Goal: Task Accomplishment & Management: Use online tool/utility

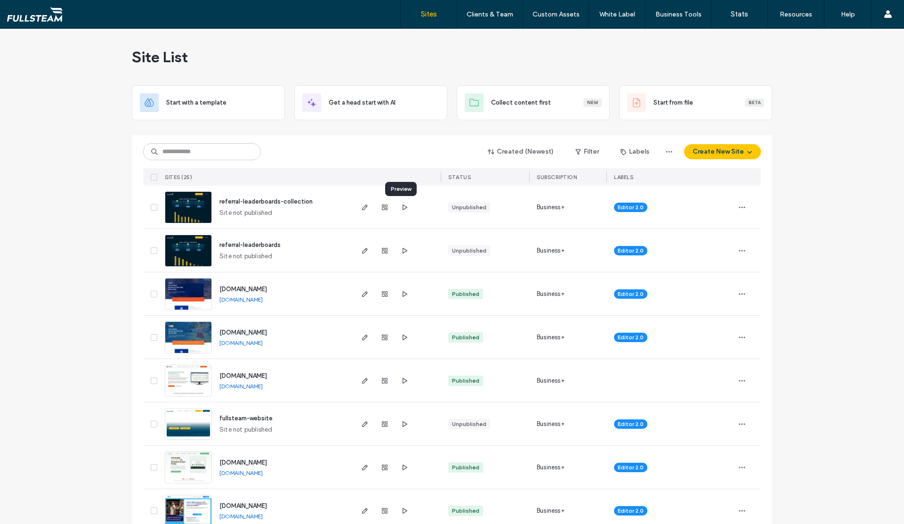
click at [401, 206] on icon "button" at bounding box center [405, 207] width 8 height 8
click at [401, 250] on icon "button" at bounding box center [405, 251] width 8 height 8
click at [363, 250] on icon "button" at bounding box center [365, 251] width 8 height 8
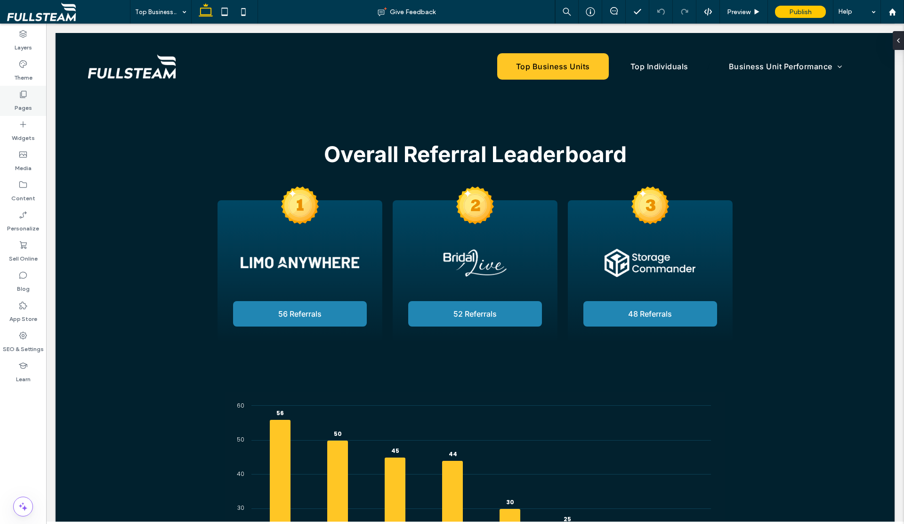
click at [23, 107] on label "Pages" at bounding box center [23, 105] width 17 height 13
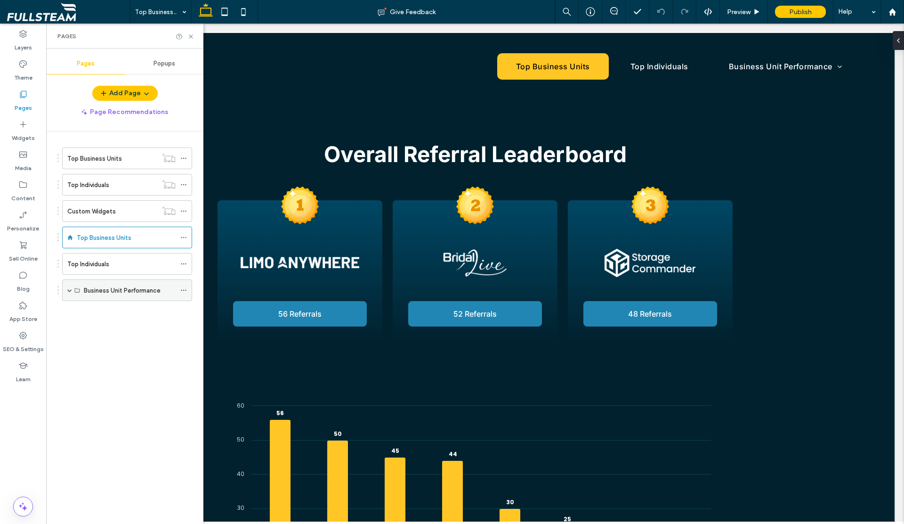
click at [69, 290] on span at bounding box center [69, 290] width 5 height 5
click at [191, 38] on icon at bounding box center [190, 36] width 7 height 7
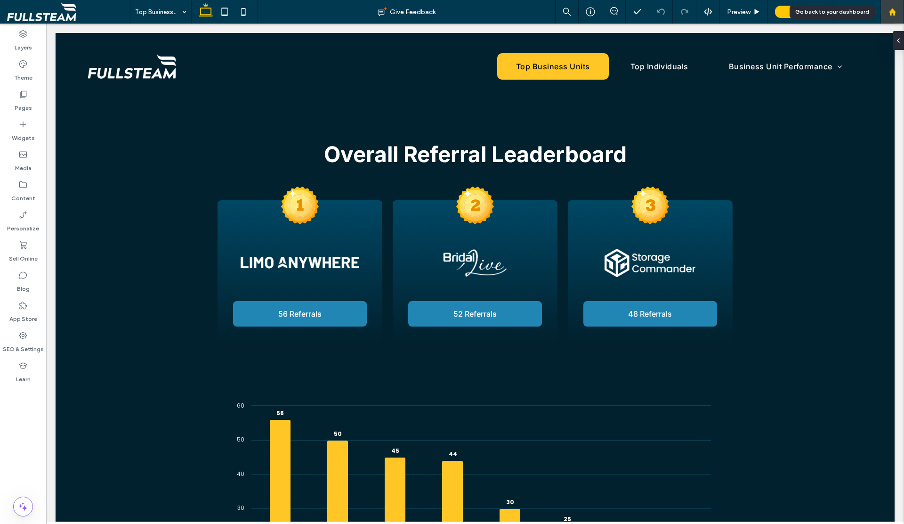
click at [890, 11] on use at bounding box center [891, 11] width 7 height 7
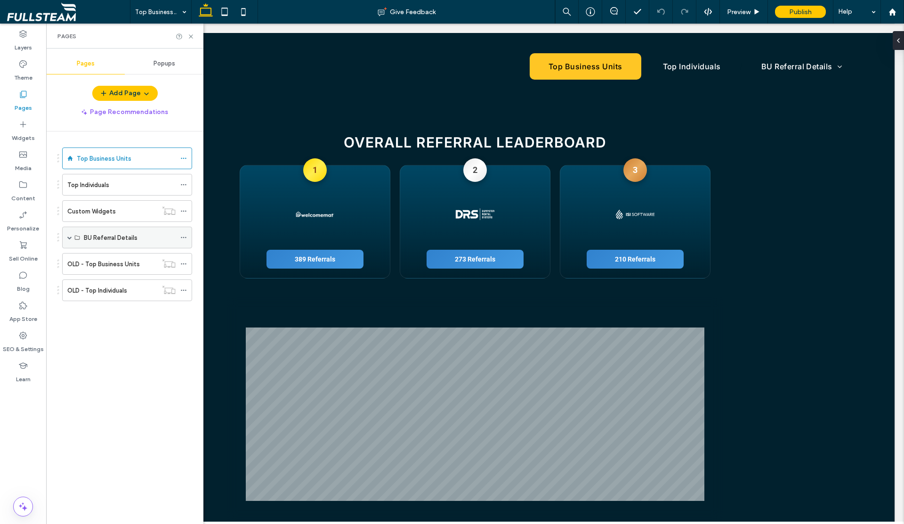
click at [69, 239] on span at bounding box center [69, 237] width 5 height 5
click at [117, 263] on div "BU" at bounding box center [124, 259] width 80 height 10
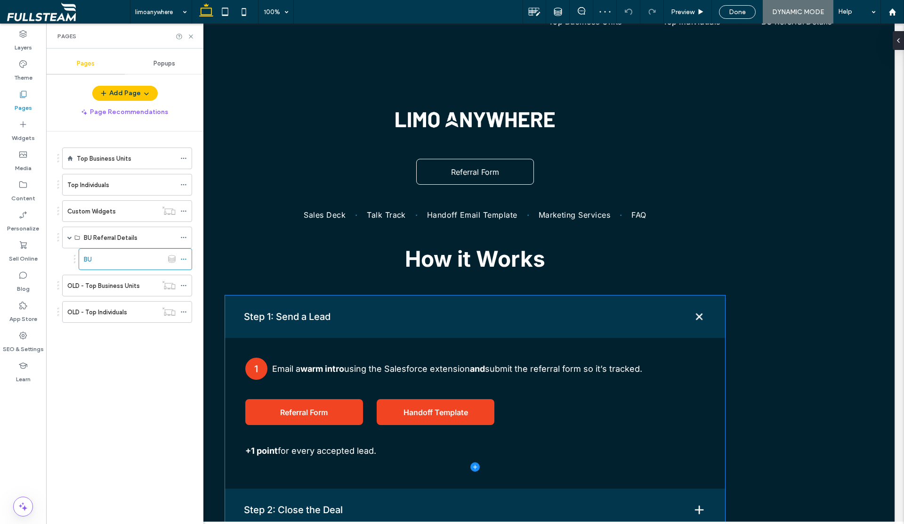
scroll to position [65, 0]
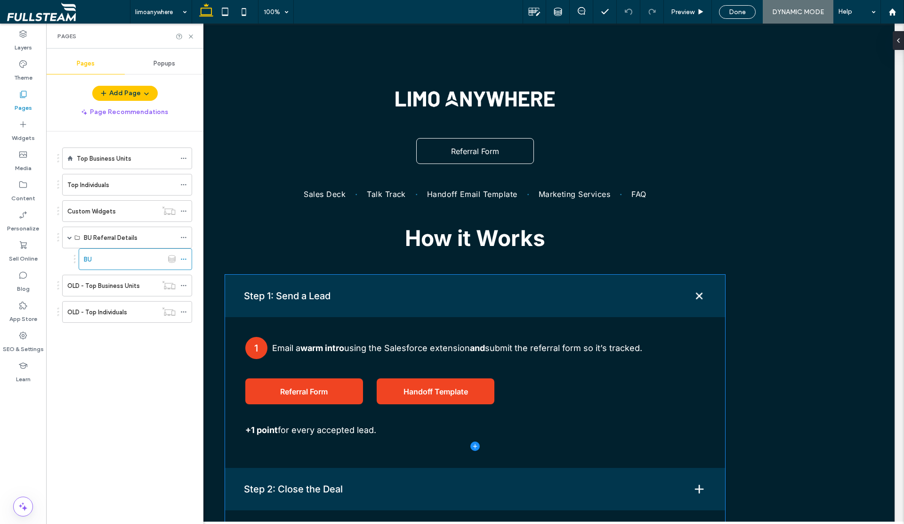
click at [349, 299] on span at bounding box center [475, 445] width 500 height 343
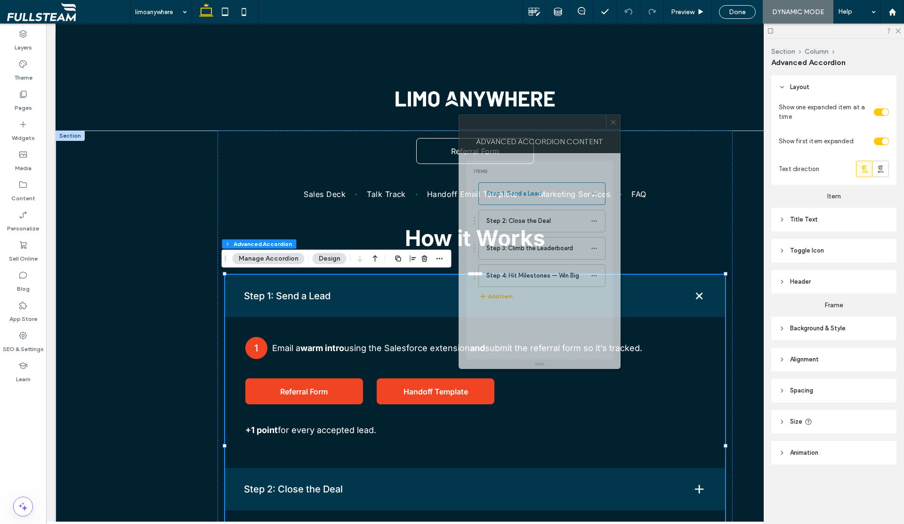
drag, startPoint x: 783, startPoint y: 145, endPoint x: 504, endPoint y: 124, distance: 280.4
click at [504, 124] on div at bounding box center [532, 122] width 147 height 14
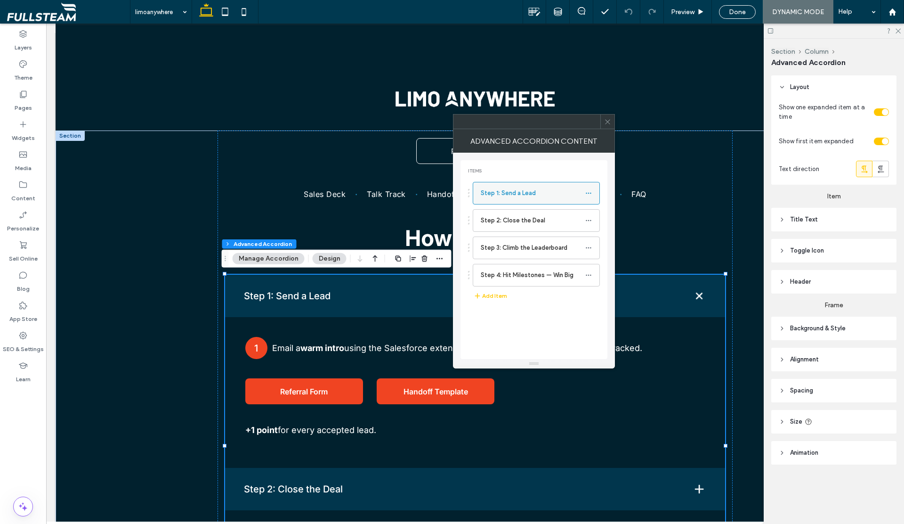
click at [508, 194] on label "Step 1: Send a Lead" at bounding box center [533, 193] width 105 height 19
click at [504, 216] on label "Step 2: Close the Deal" at bounding box center [533, 220] width 105 height 19
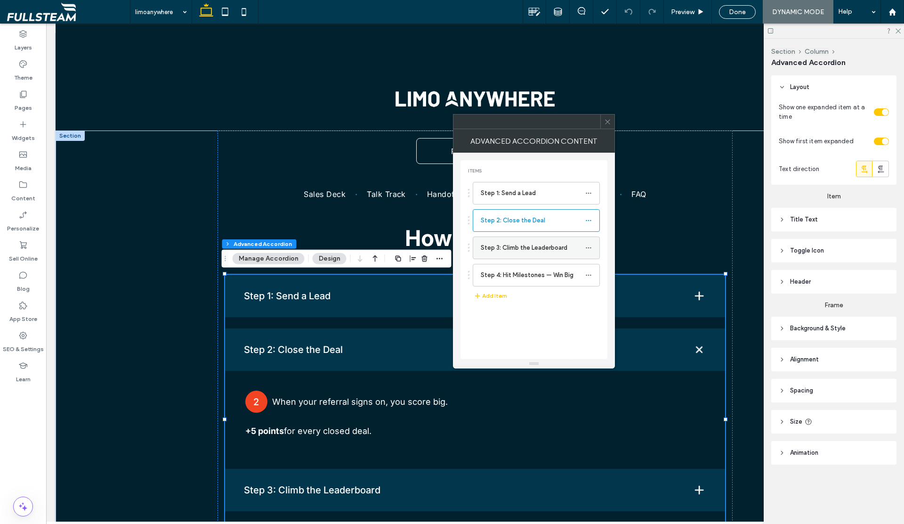
click at [499, 252] on label "Step 3: Climb the Leaderboard" at bounding box center [533, 247] width 105 height 19
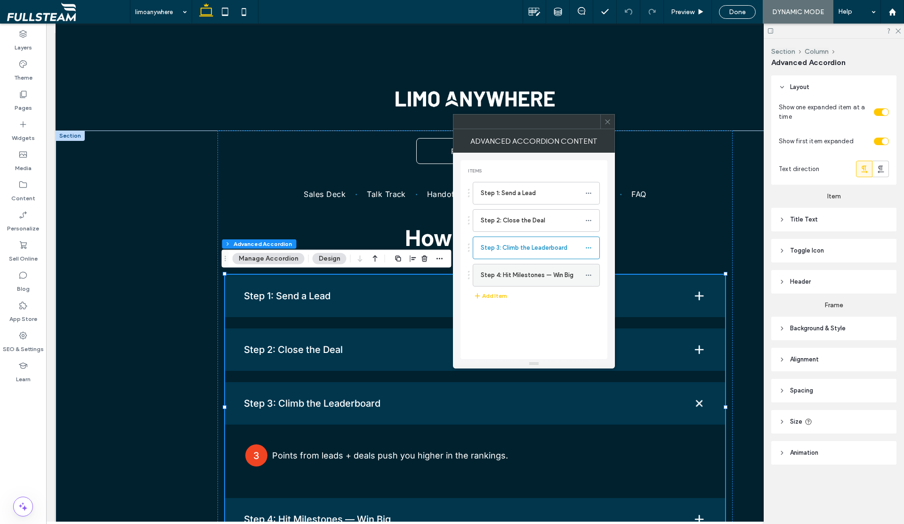
click at [501, 275] on label "Step 4: Hit Milestones — Win Big" at bounding box center [533, 275] width 105 height 19
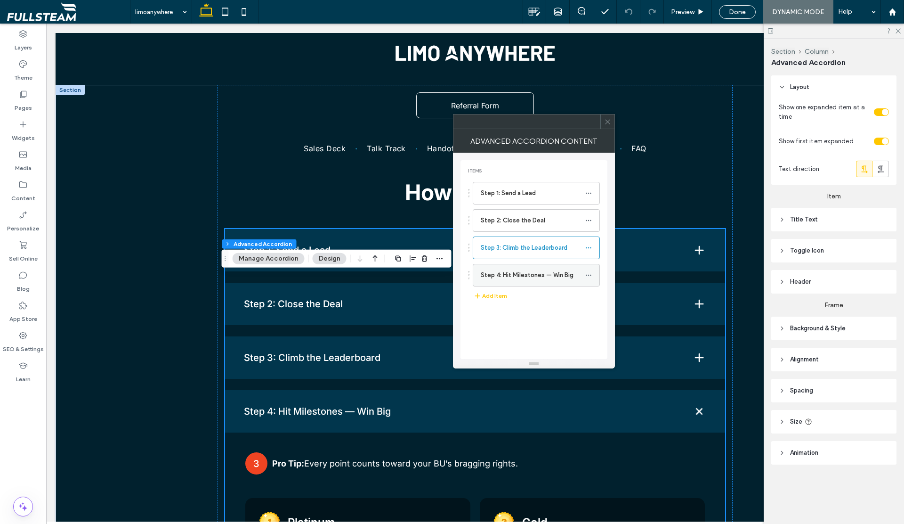
scroll to position [149, 0]
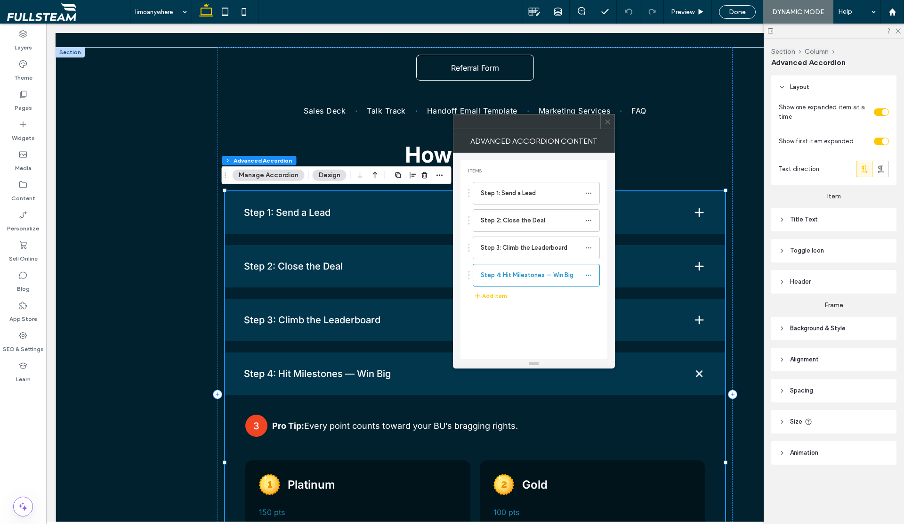
click at [606, 126] on span at bounding box center [607, 121] width 7 height 14
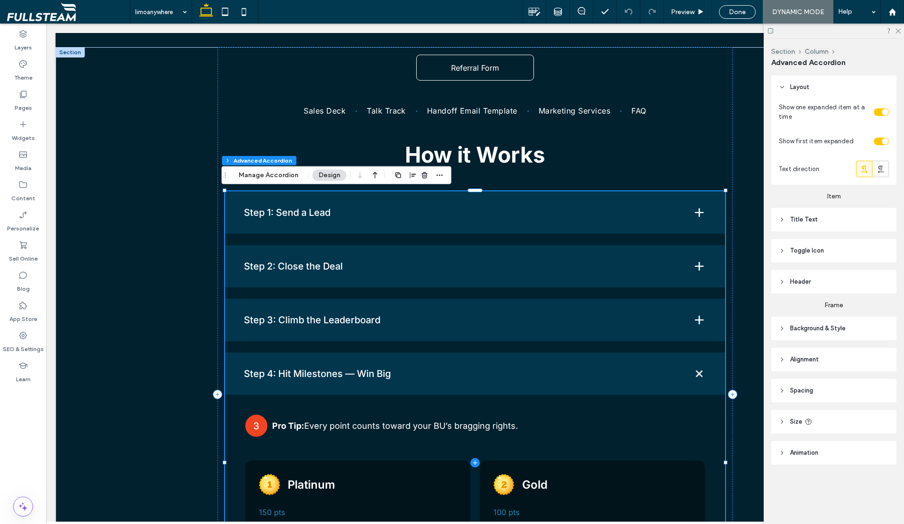
click at [324, 218] on span at bounding box center [475, 462] width 500 height 543
click at [252, 210] on span at bounding box center [475, 462] width 500 height 543
click at [693, 209] on span at bounding box center [475, 462] width 500 height 543
click at [696, 212] on span at bounding box center [475, 462] width 500 height 543
click at [694, 215] on span at bounding box center [475, 462] width 500 height 543
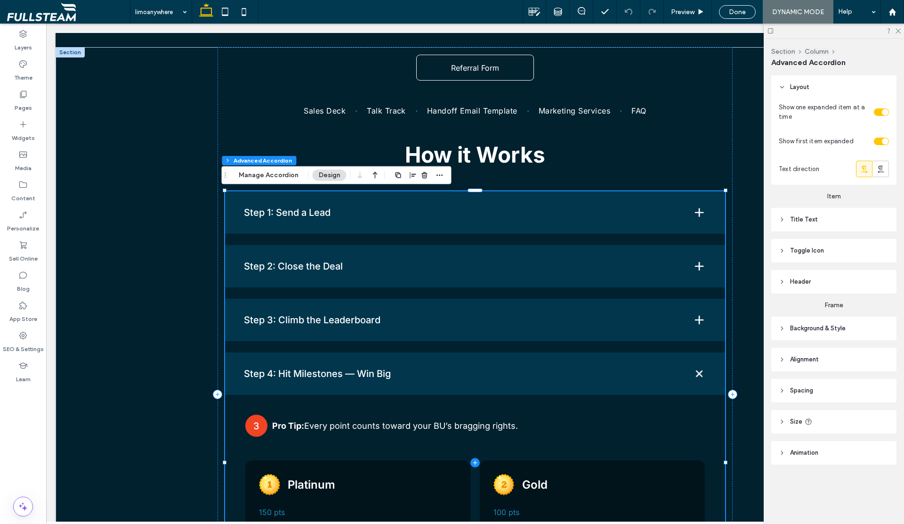
click at [451, 215] on span at bounding box center [475, 462] width 500 height 543
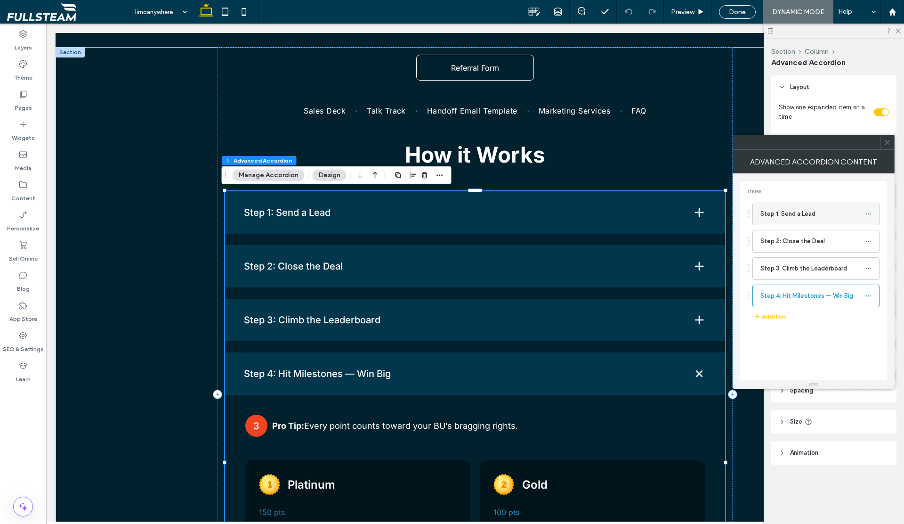
click at [782, 217] on label "Step 1: Send a Lead" at bounding box center [812, 213] width 105 height 19
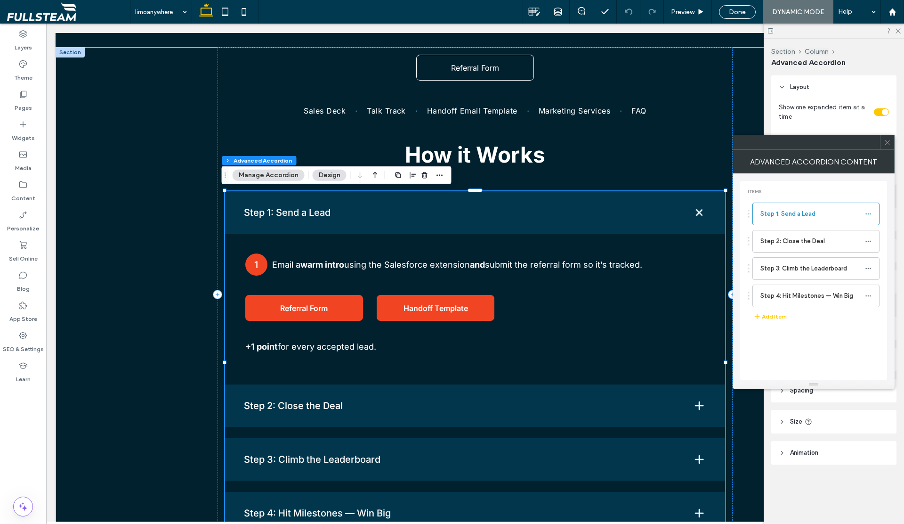
click at [884, 145] on icon at bounding box center [887, 142] width 7 height 7
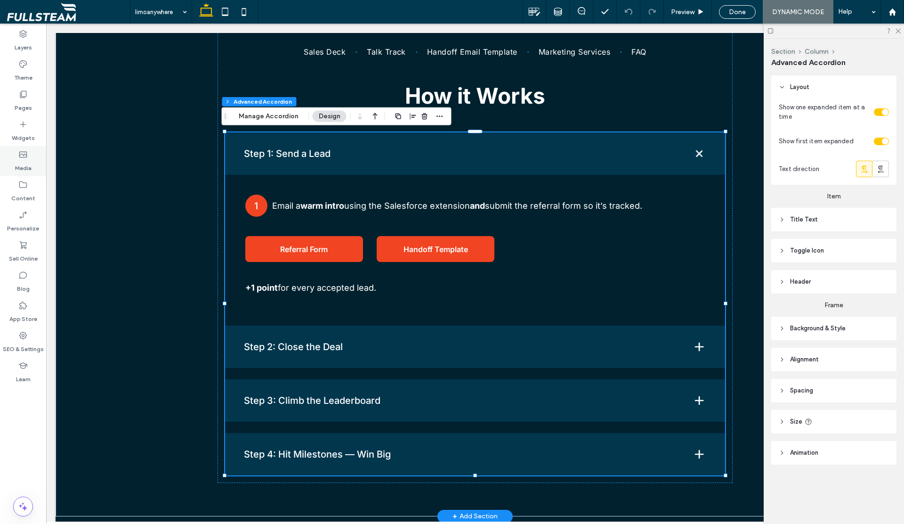
scroll to position [206, 0]
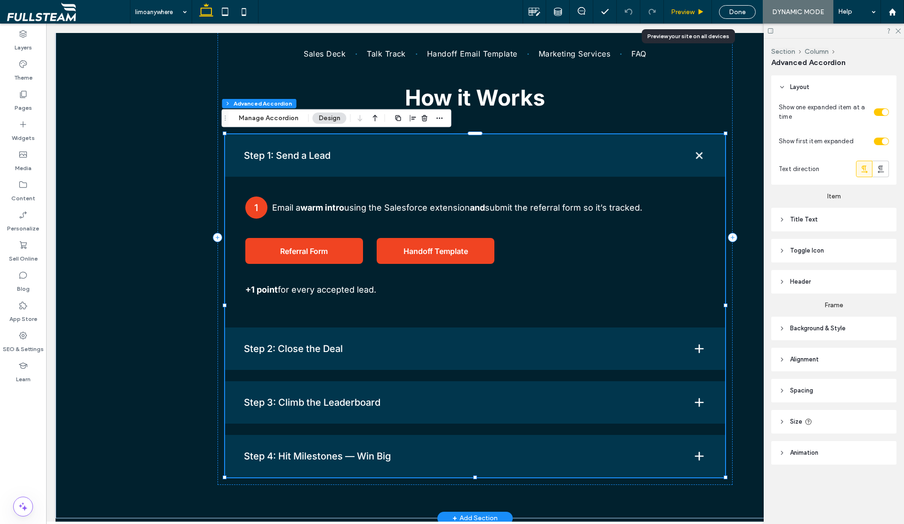
click at [686, 8] on span "Preview" at bounding box center [683, 12] width 24 height 8
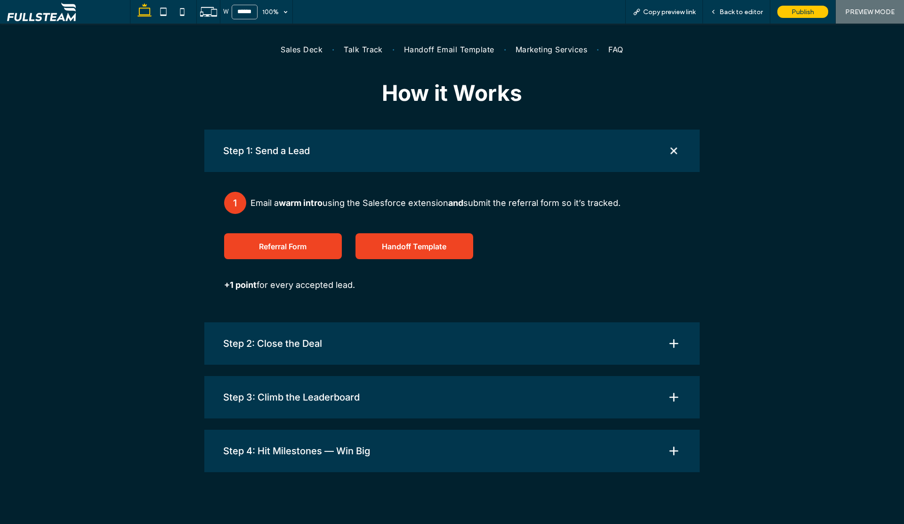
scroll to position [205, 0]
click at [750, 16] on div "Back to editor" at bounding box center [736, 12] width 67 height 24
